Goal: Go to known website: Access a specific website the user already knows

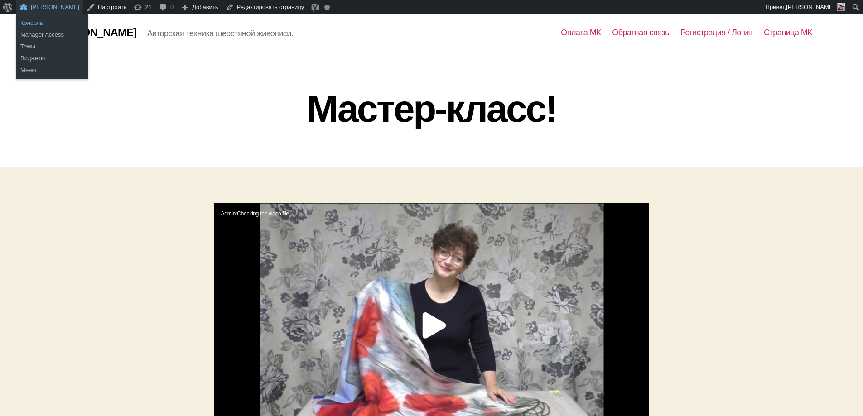
click at [43, 21] on link "Консоль" at bounding box center [52, 23] width 72 height 12
